Goal: Obtain resource: Obtain resource

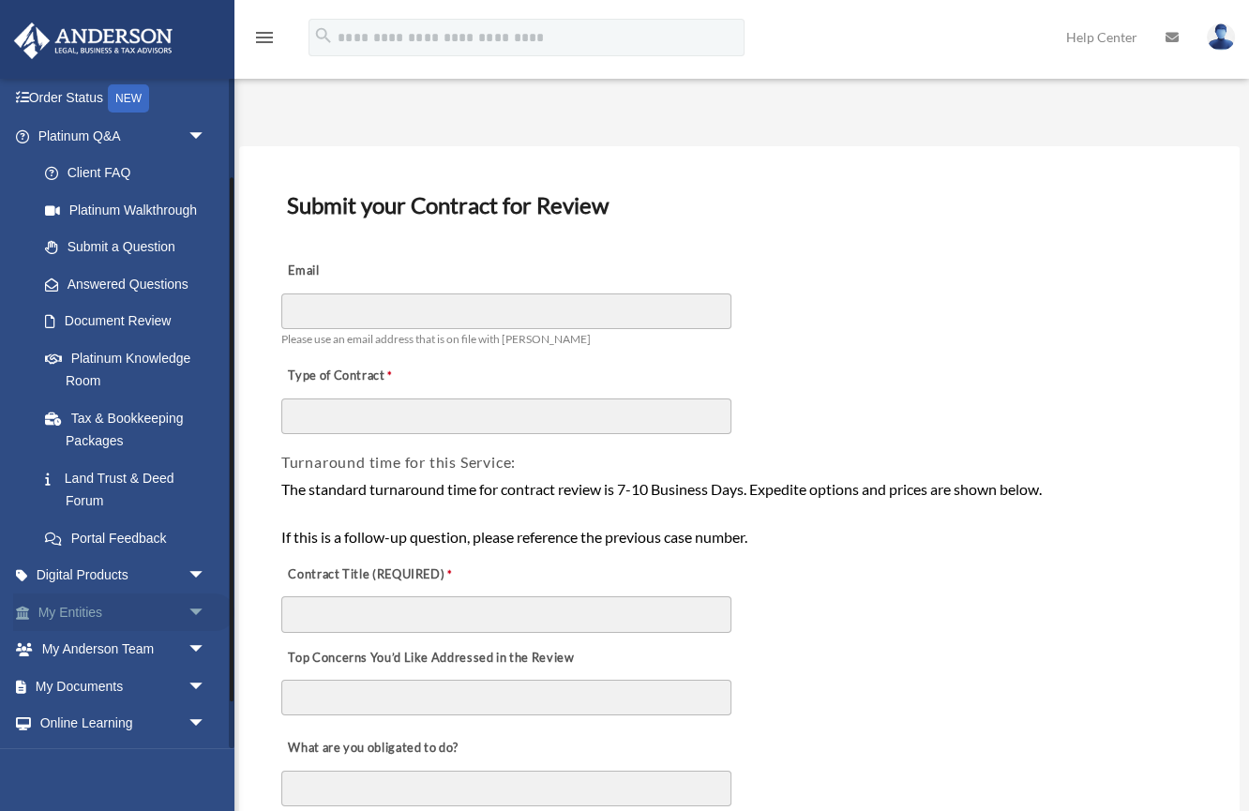
scroll to position [186, 0]
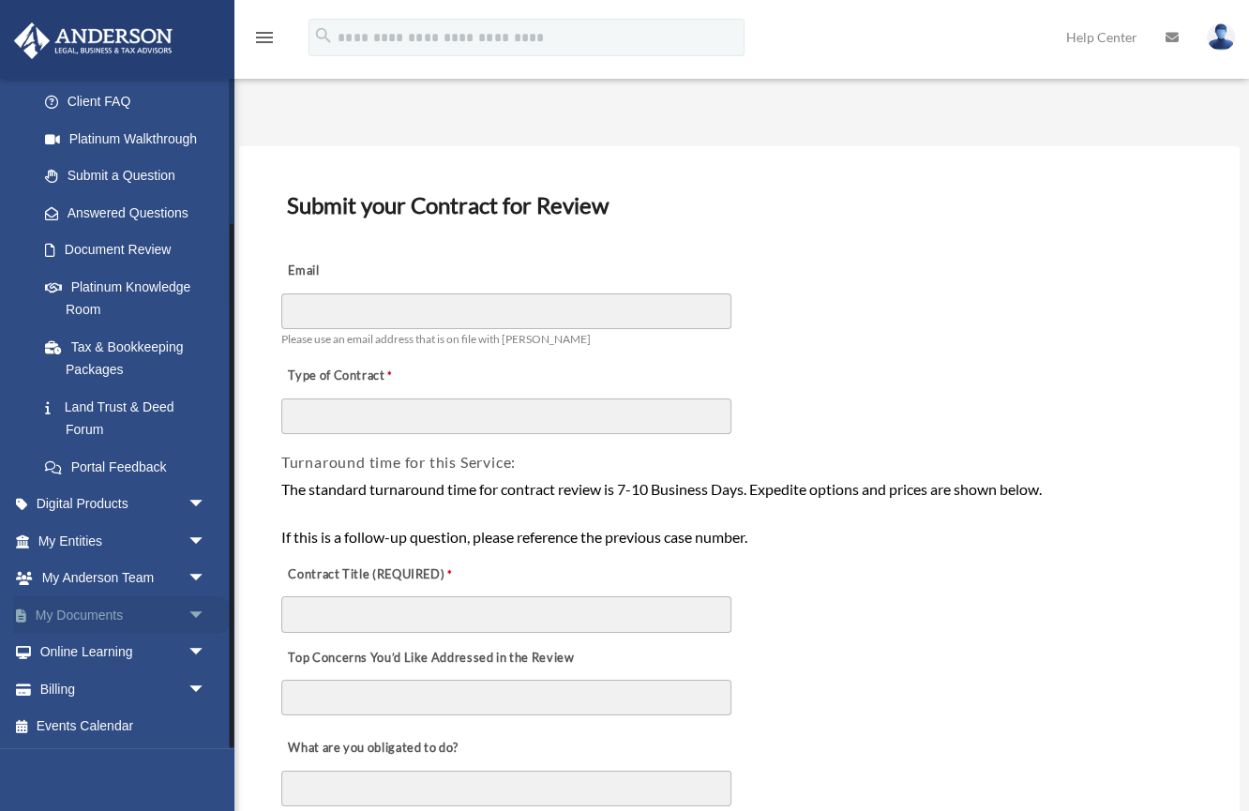
click at [82, 622] on link "My Documents arrow_drop_down" at bounding box center [123, 616] width 221 height 38
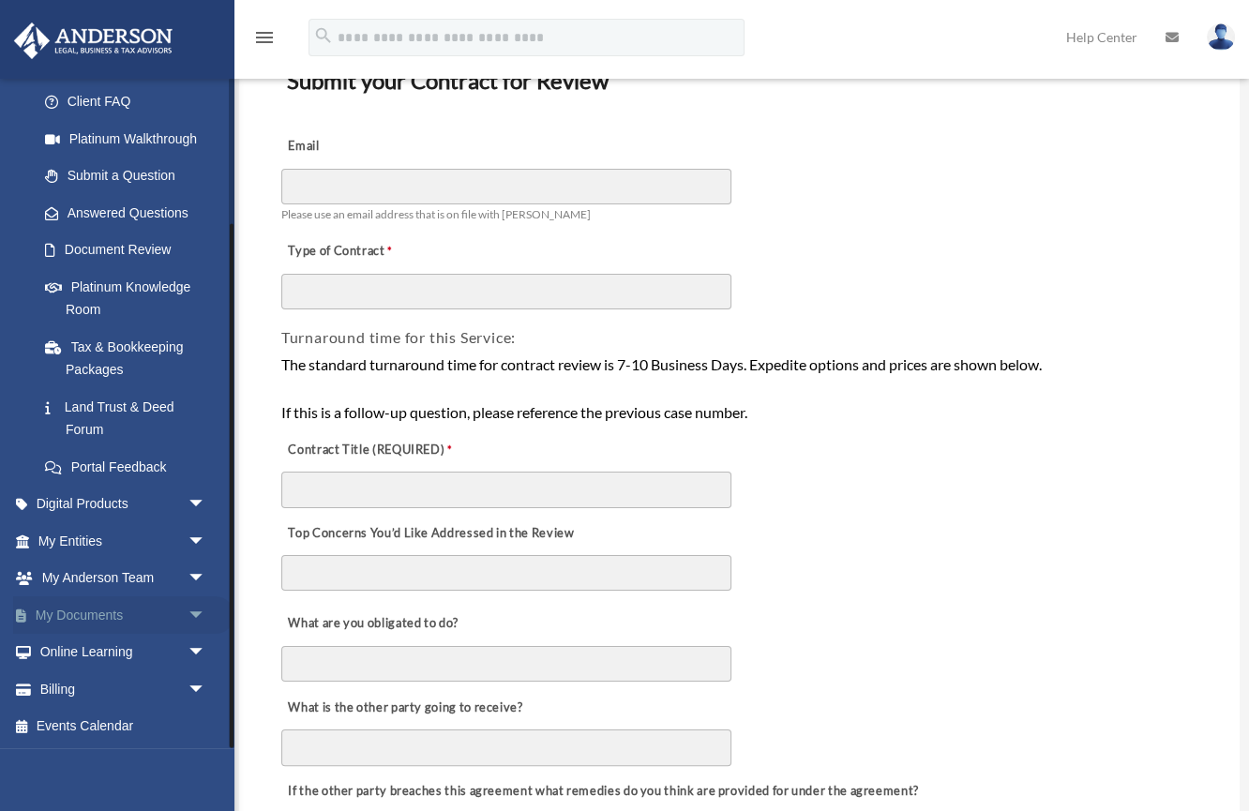
scroll to position [144, 0]
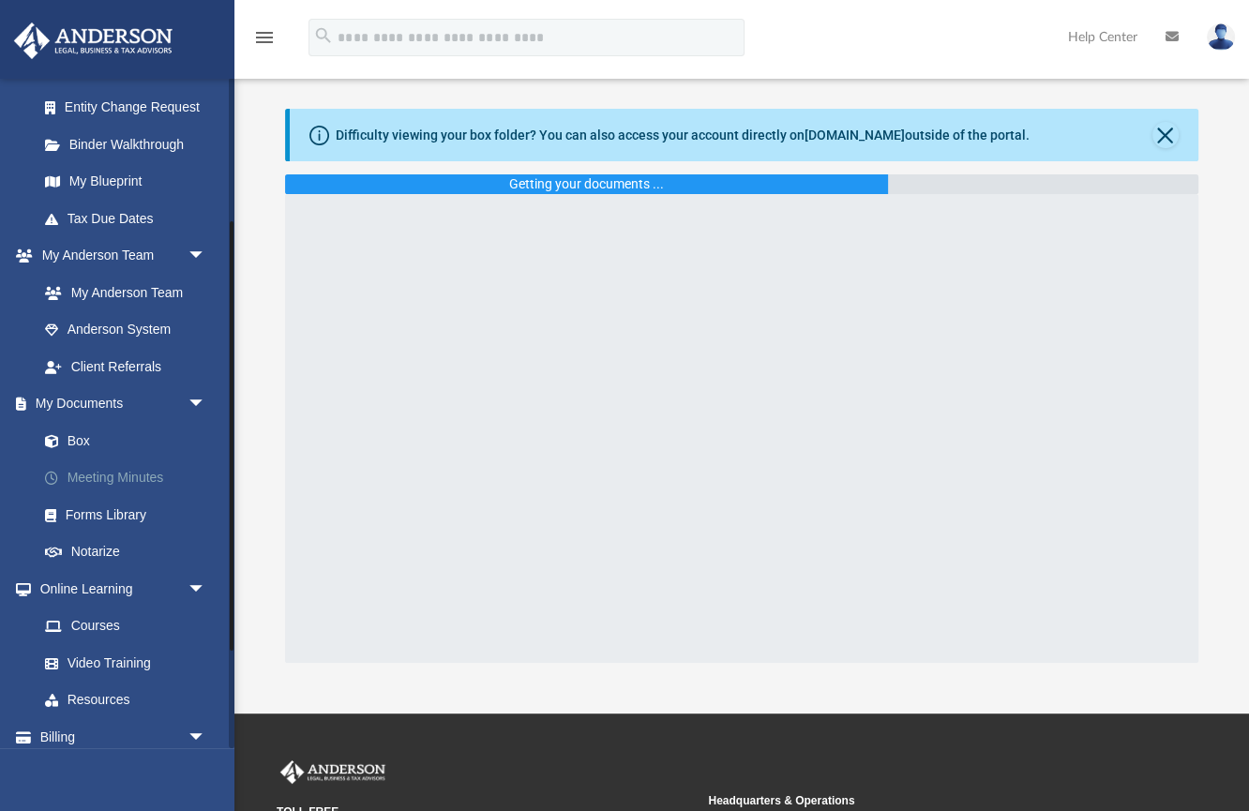
scroll to position [376, 0]
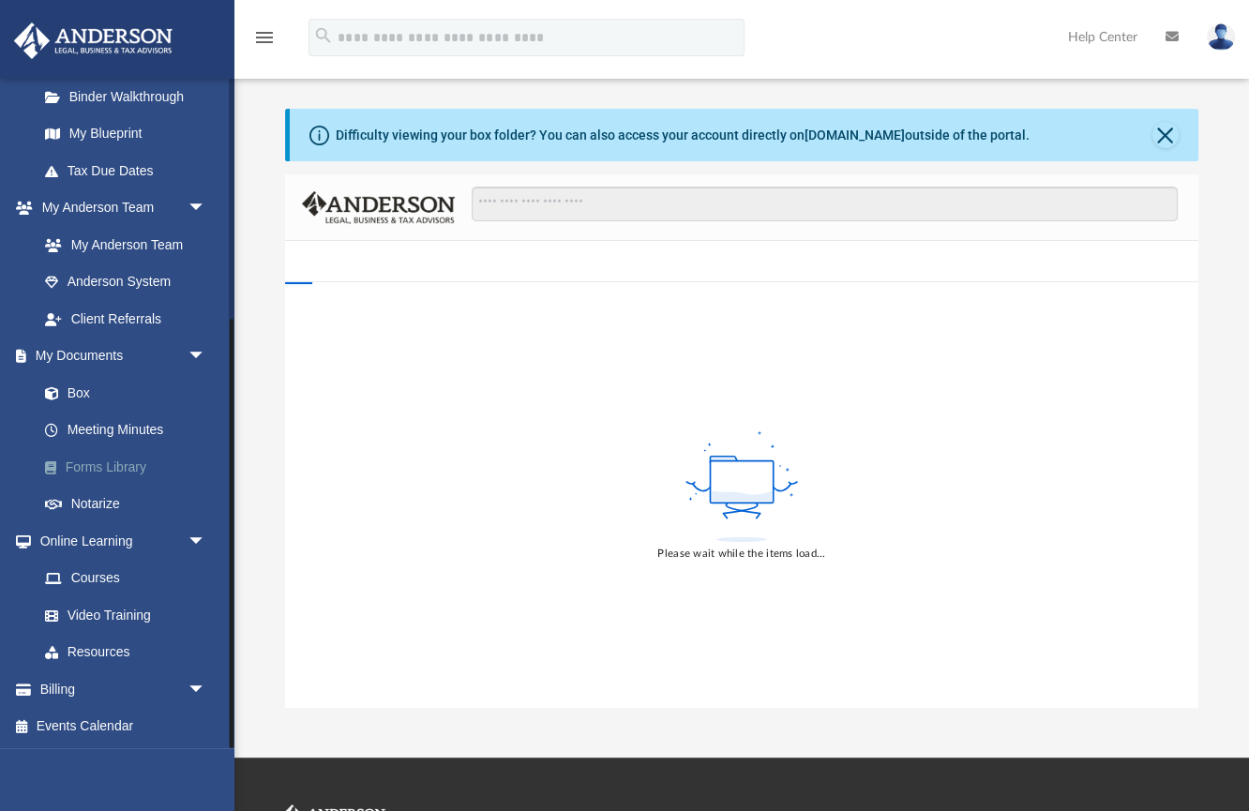
click at [115, 462] on link "Forms Library" at bounding box center [130, 467] width 208 height 38
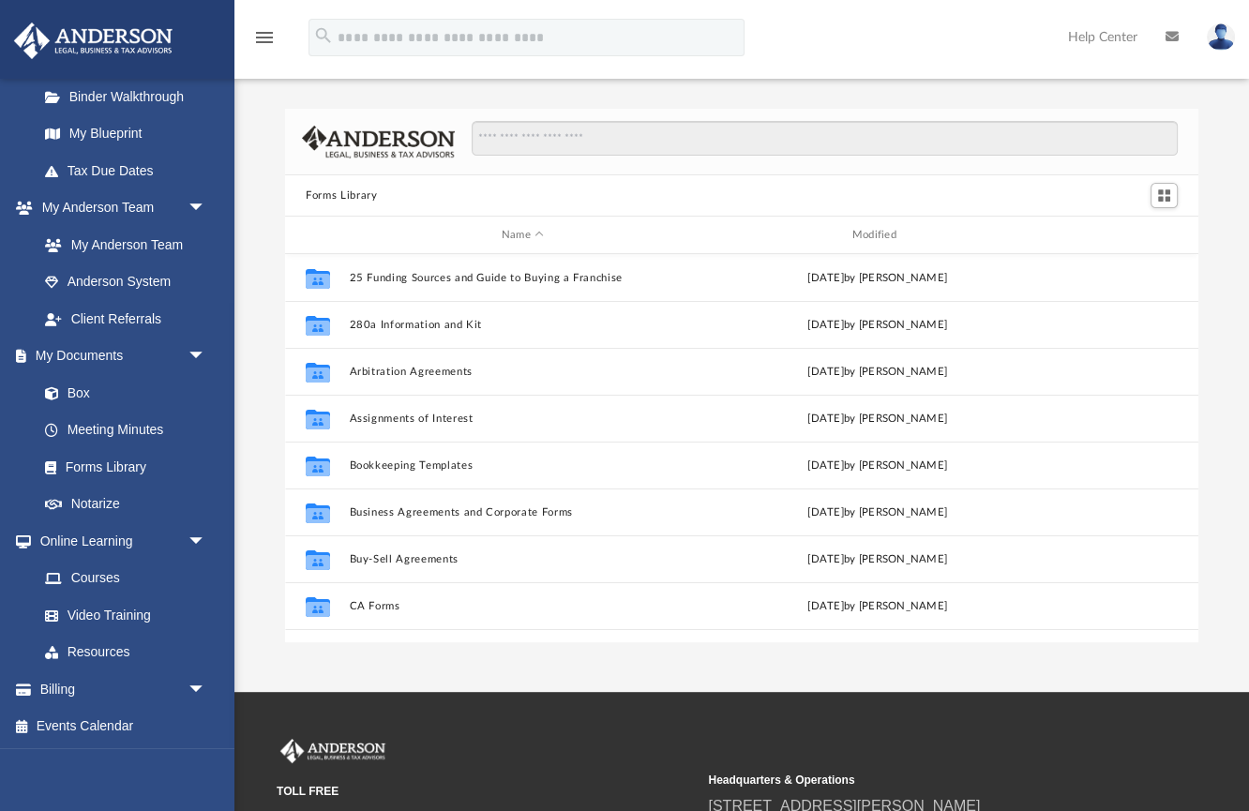
scroll to position [426, 913]
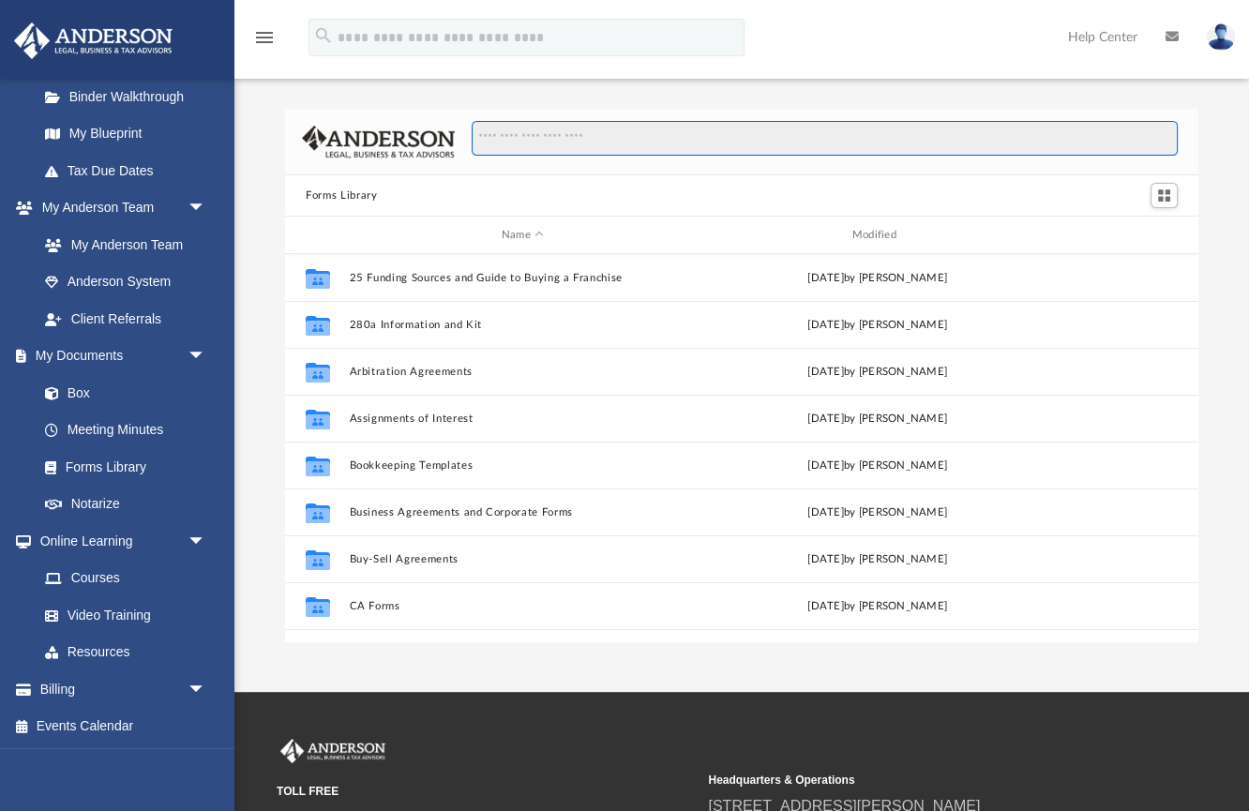
click at [558, 140] on input "Search files and folders" at bounding box center [825, 139] width 706 height 36
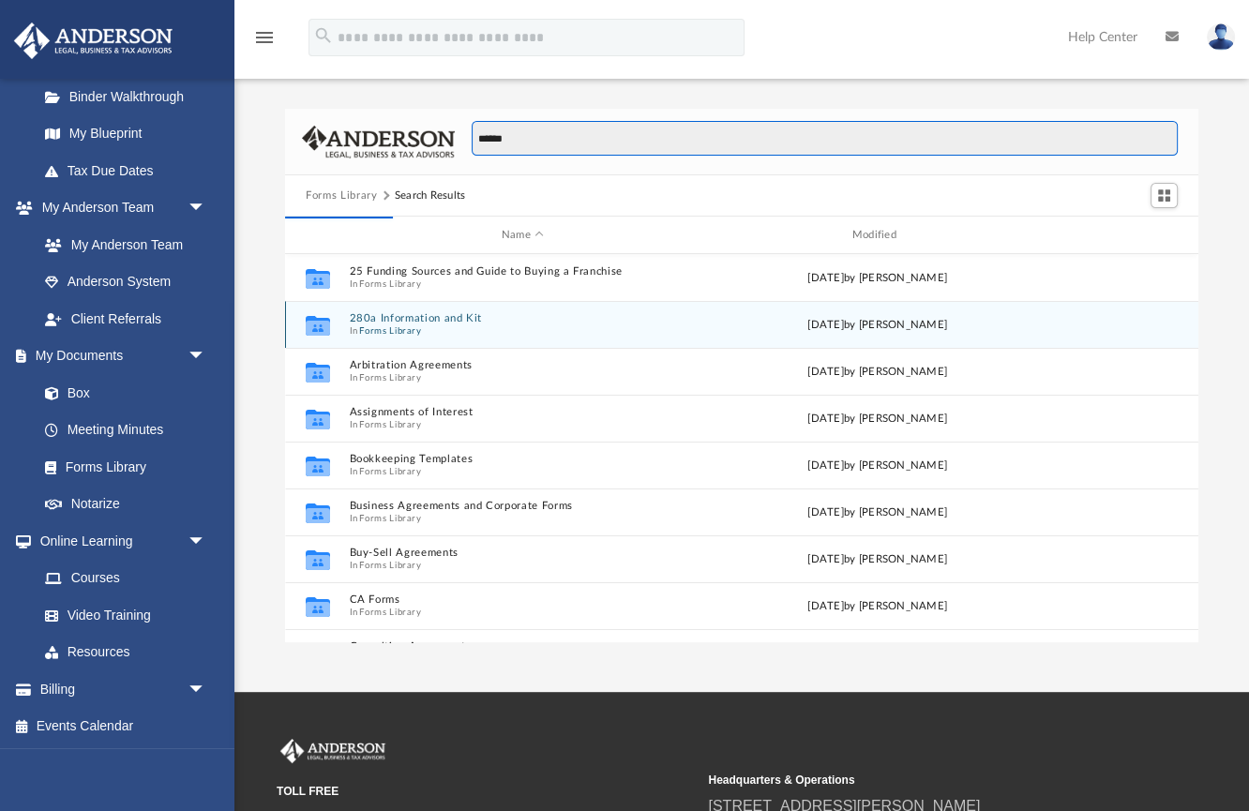
scroll to position [369, 913]
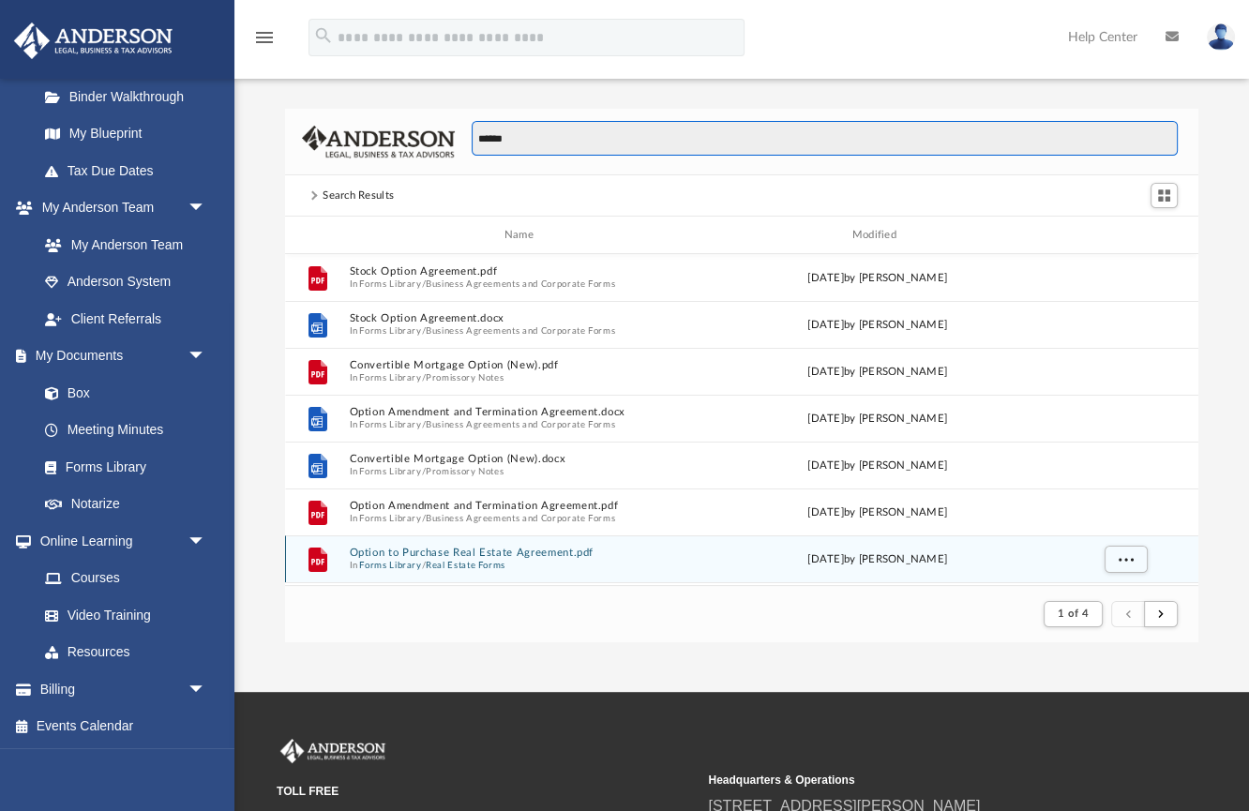
type input "******"
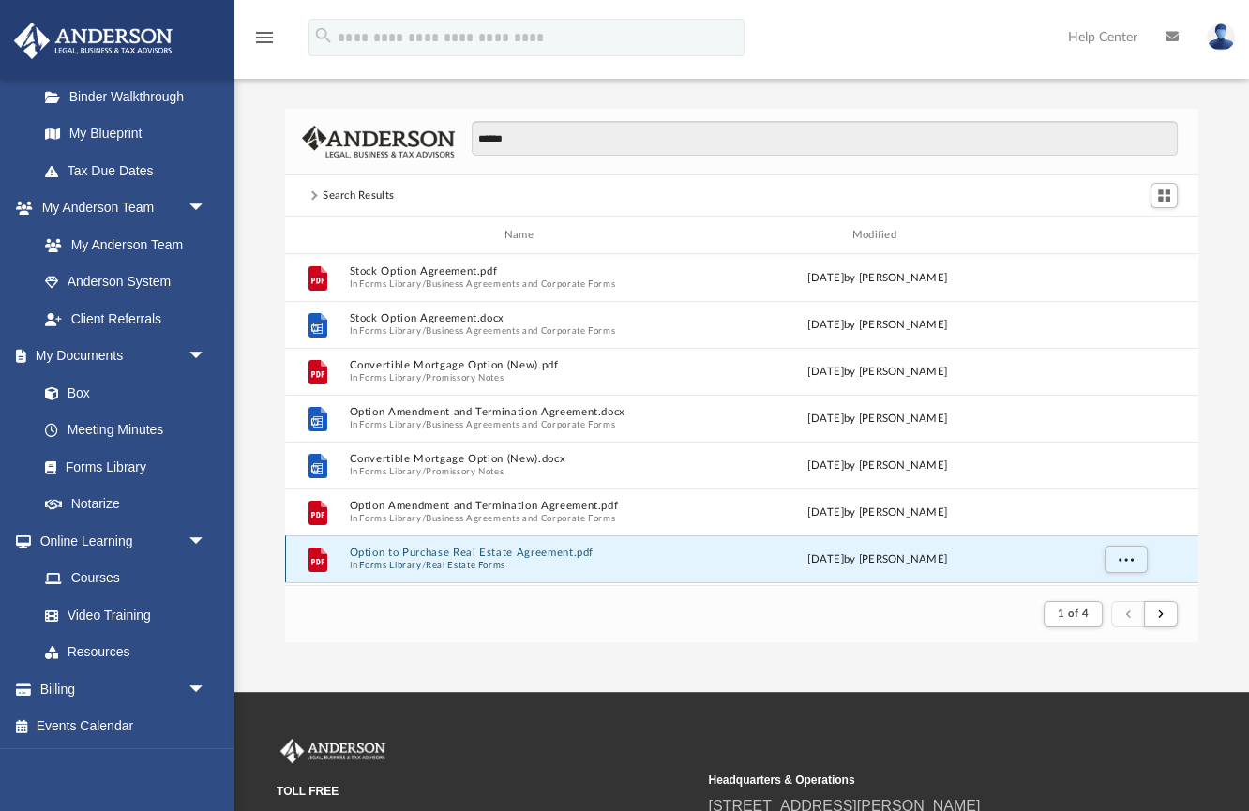
click at [549, 549] on button "Option to Purchase Real Estate Agreement.pdf" at bounding box center [523, 553] width 347 height 12
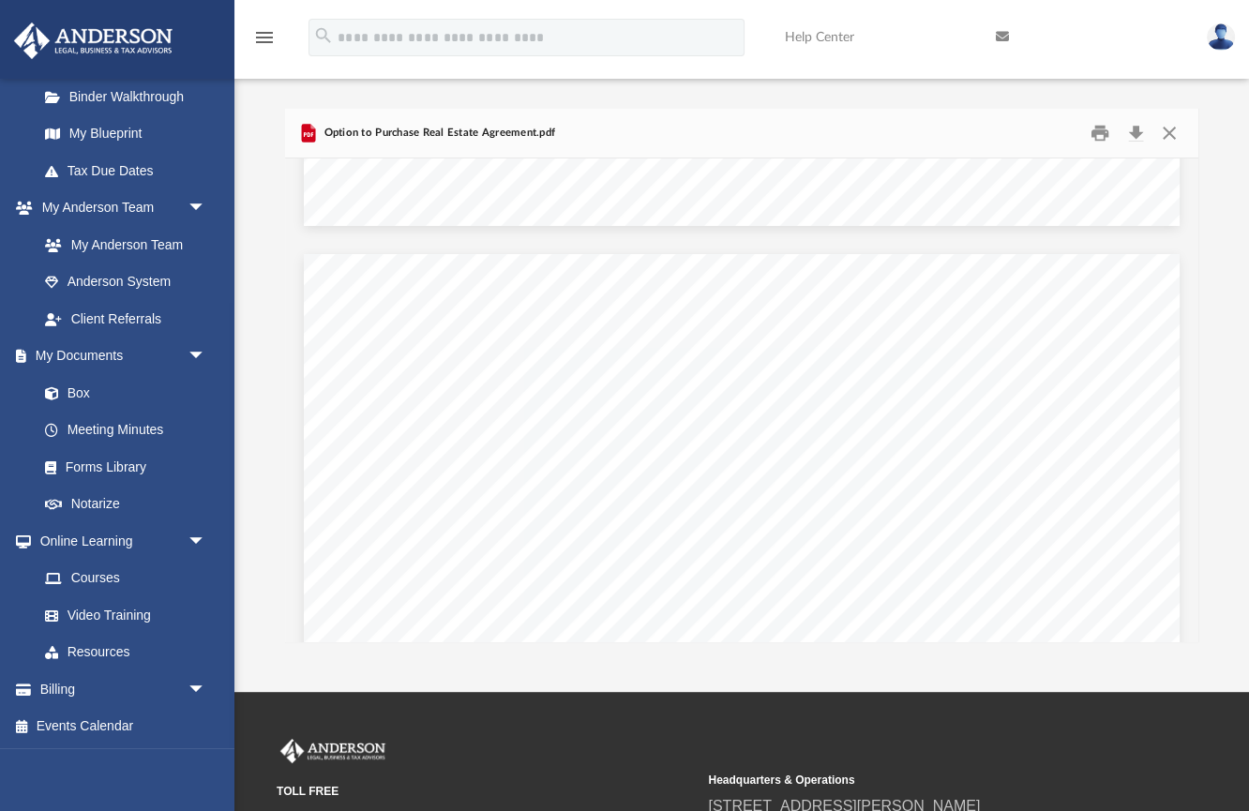
scroll to position [1773, 0]
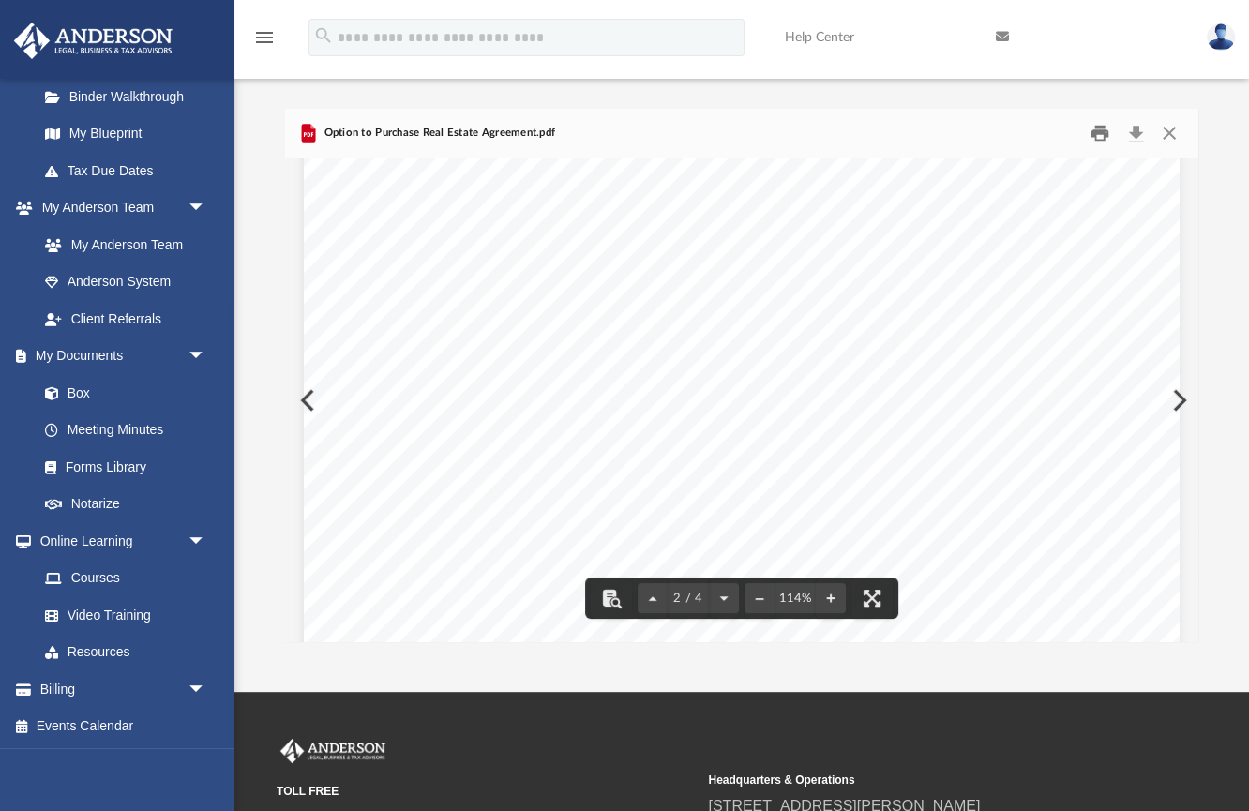
click at [1101, 134] on button "Print" at bounding box center [1101, 133] width 38 height 29
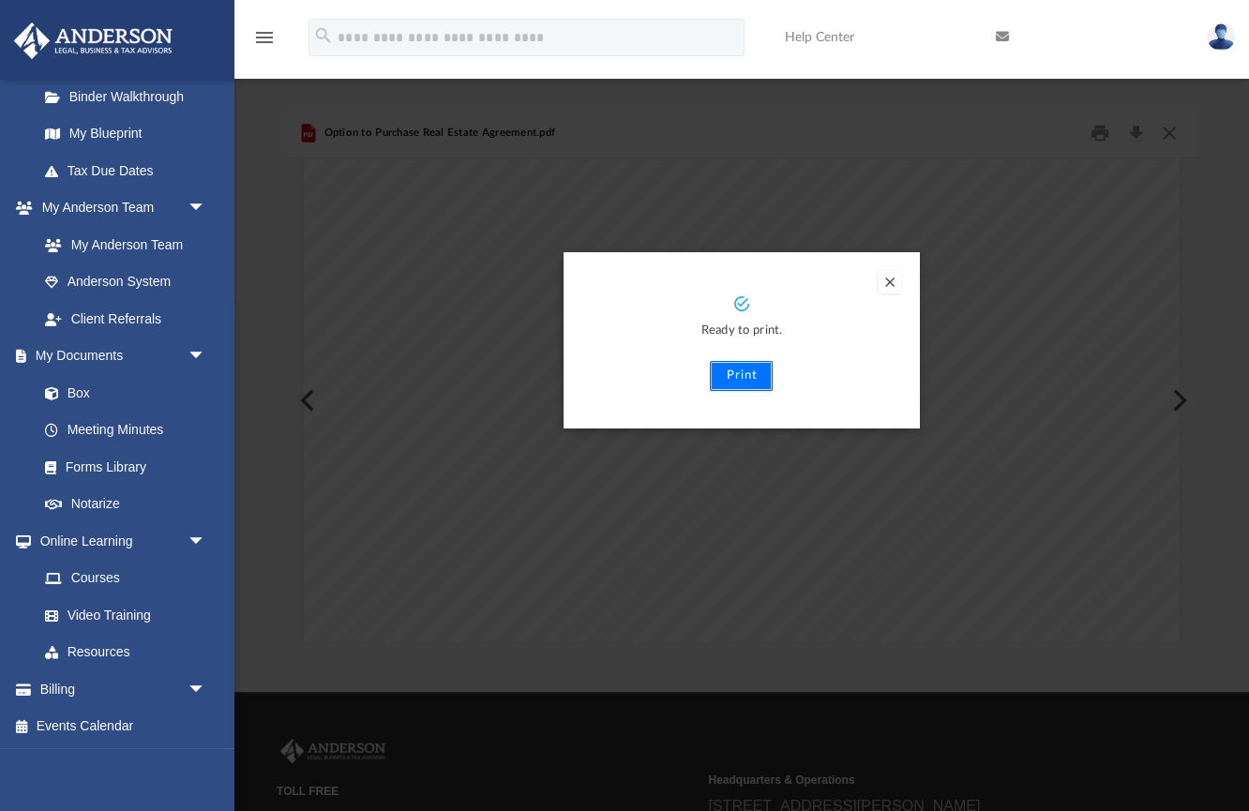
click at [762, 375] on button "Print" at bounding box center [741, 376] width 63 height 30
